Goal: Task Accomplishment & Management: Manage account settings

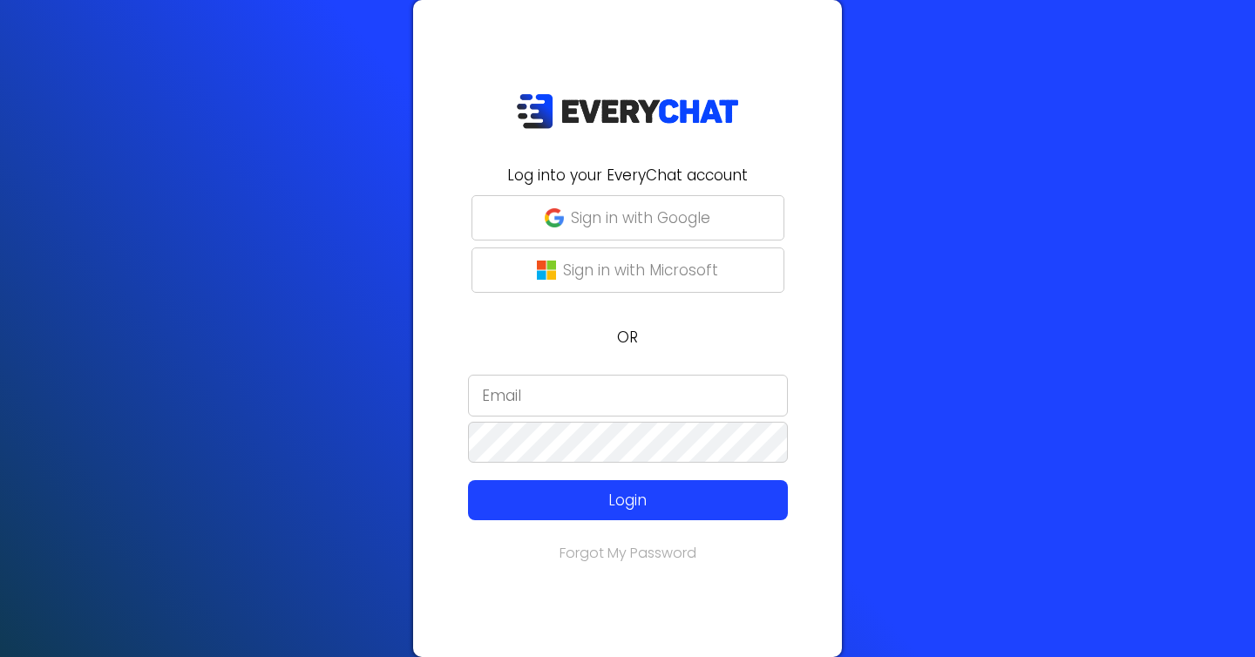
type input "[EMAIL_ADDRESS][DOMAIN_NAME]"
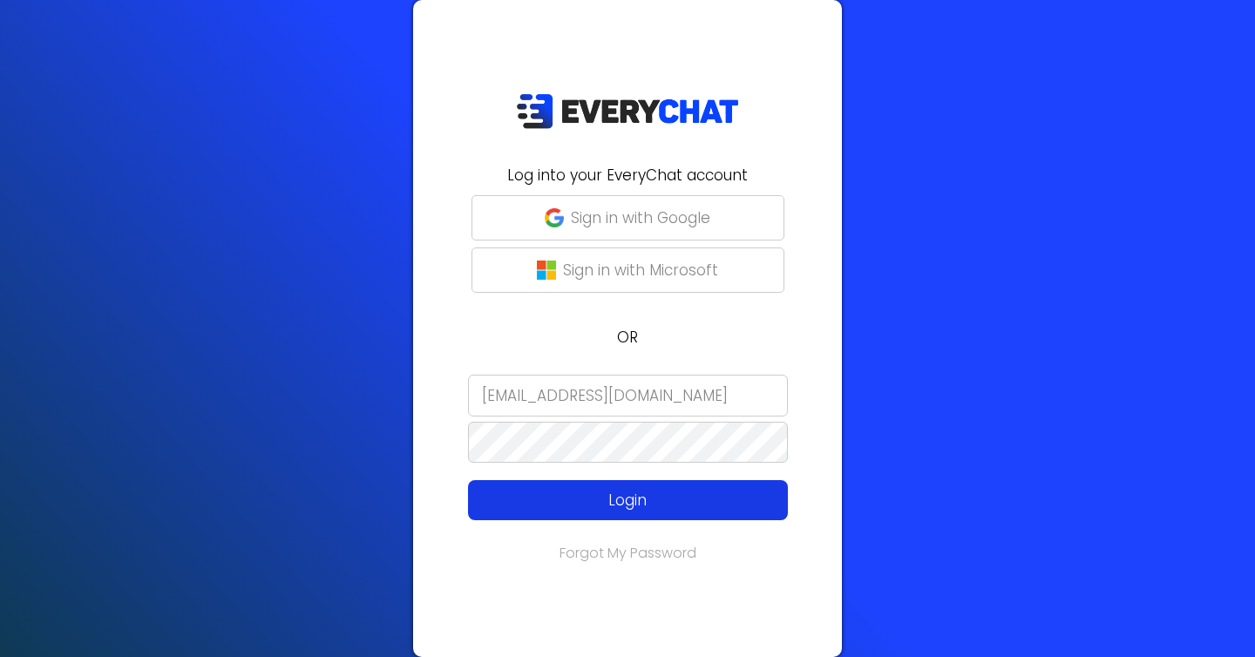
click at [610, 496] on p "Login" at bounding box center [627, 500] width 255 height 23
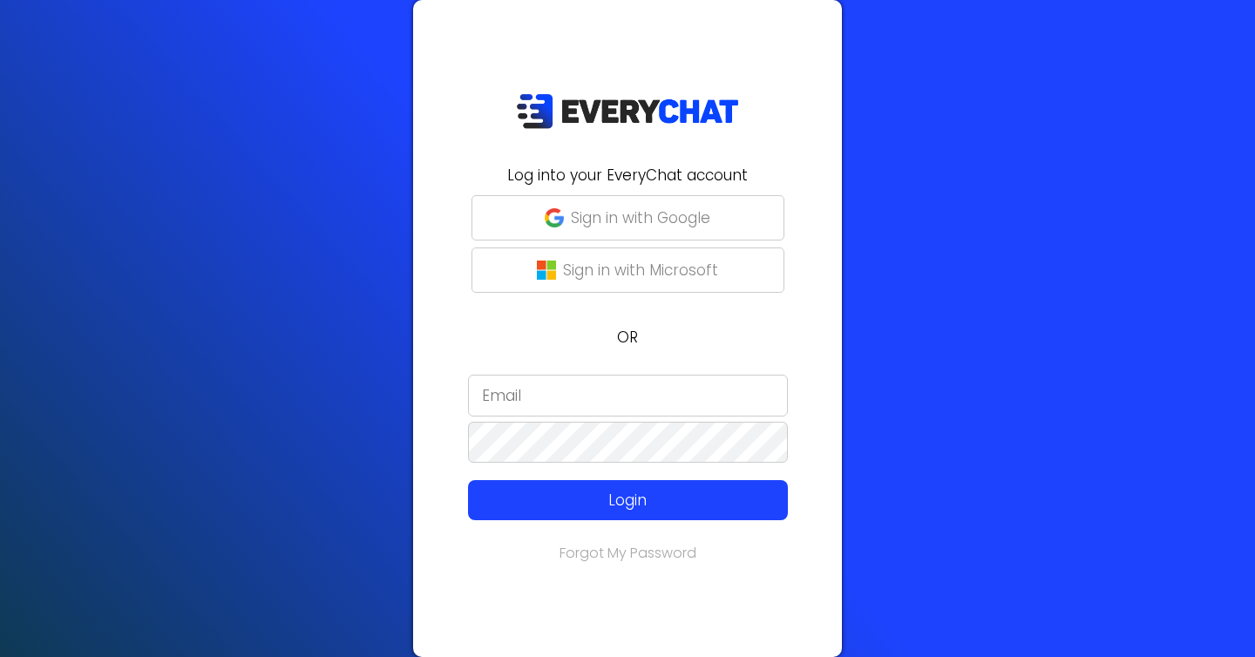
type input "[EMAIL_ADDRESS][DOMAIN_NAME]"
click at [657, 225] on p "Sign in with Google" at bounding box center [640, 218] width 139 height 23
